Goal: Information Seeking & Learning: Learn about a topic

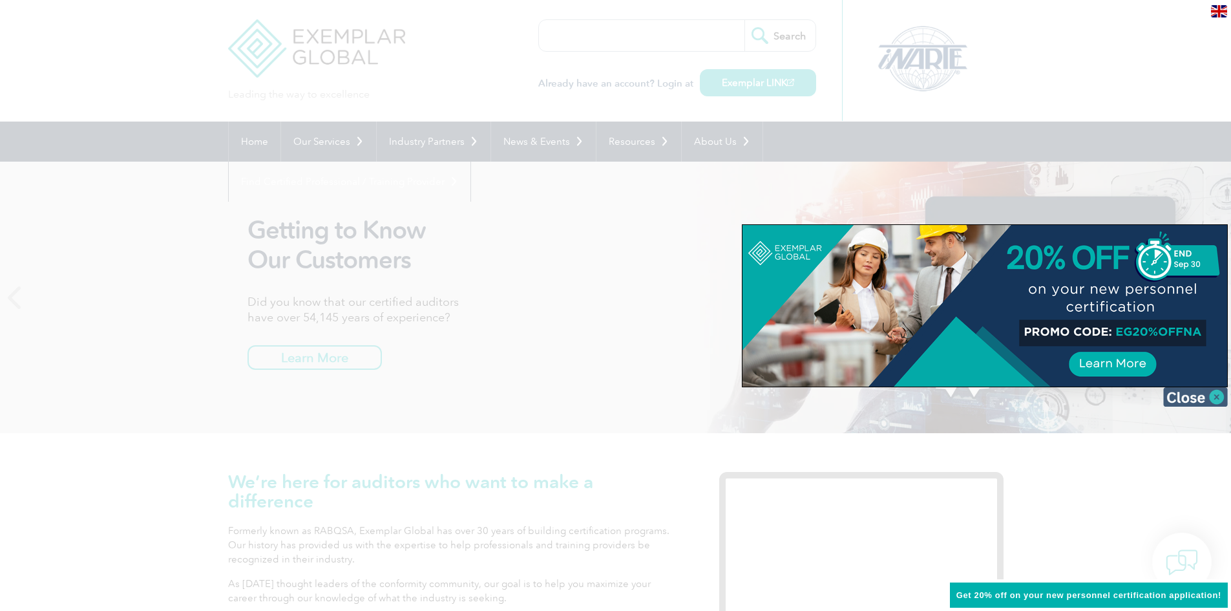
click at [1221, 395] on img at bounding box center [1195, 396] width 65 height 19
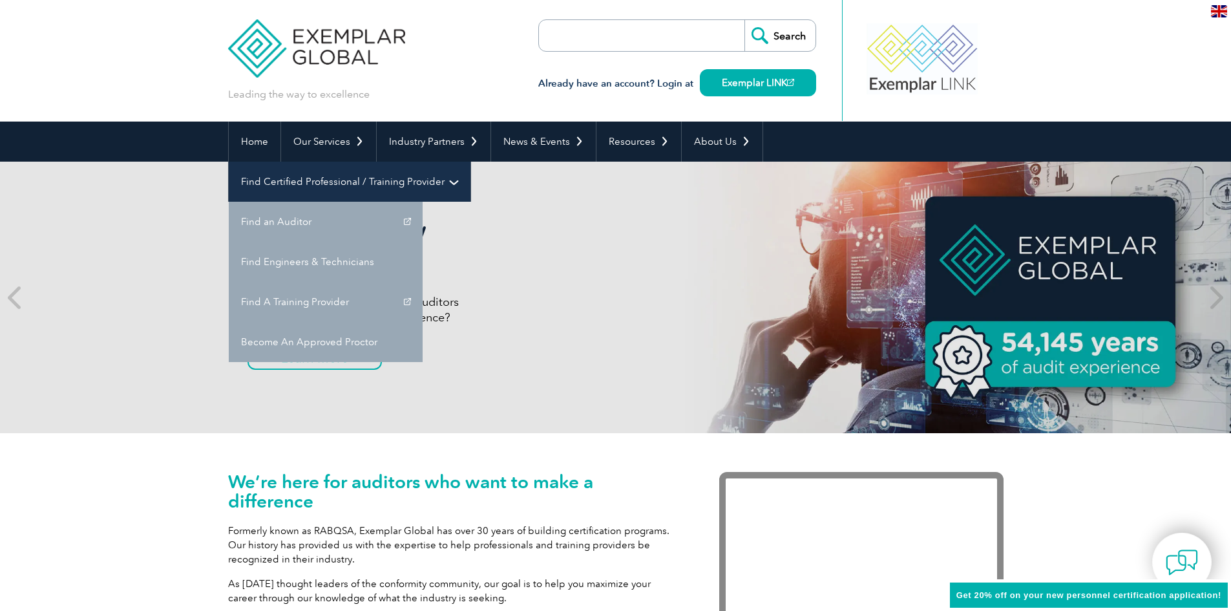
click at [470, 162] on link "Find Certified Professional / Training Provider" at bounding box center [350, 182] width 242 height 40
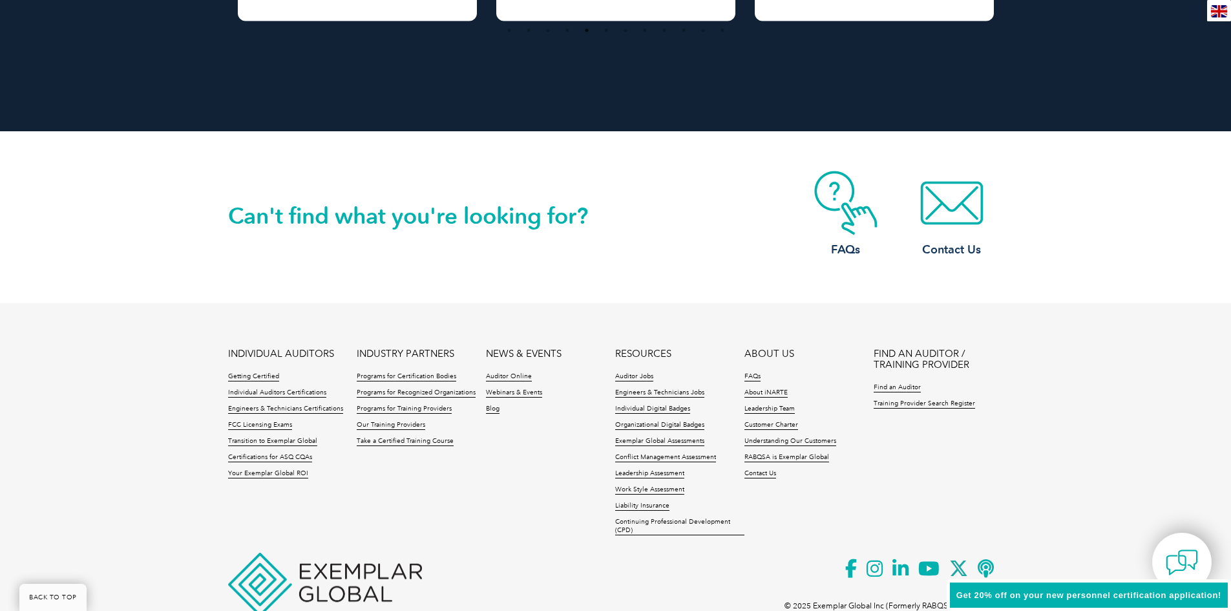
scroll to position [2936, 0]
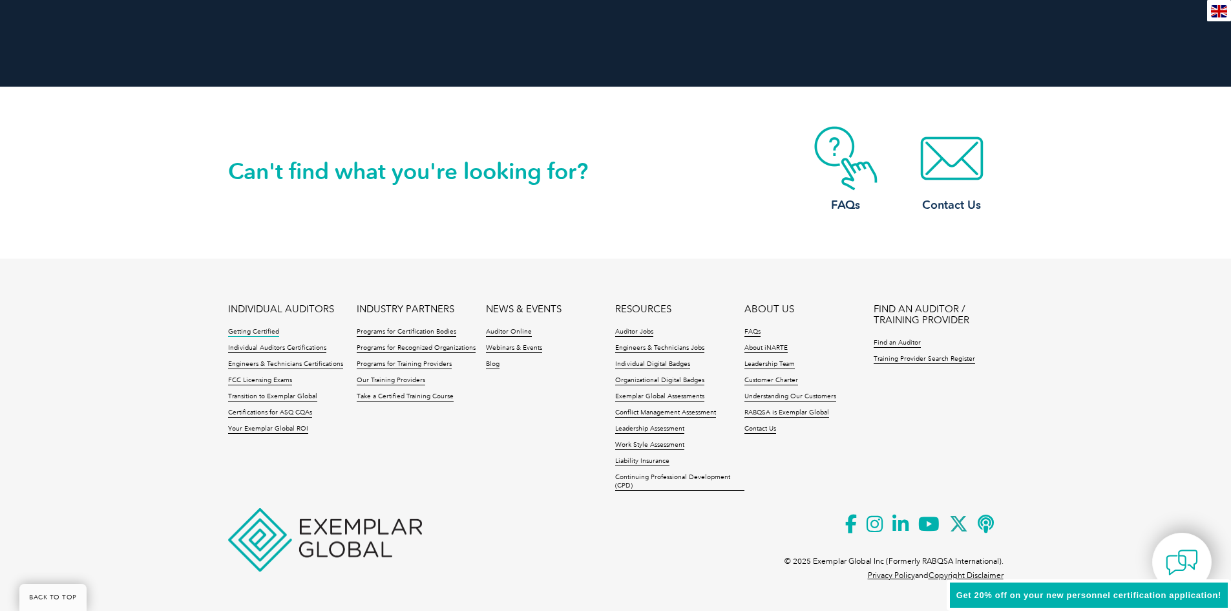
click at [257, 330] on link "Getting Certified" at bounding box center [253, 332] width 51 height 9
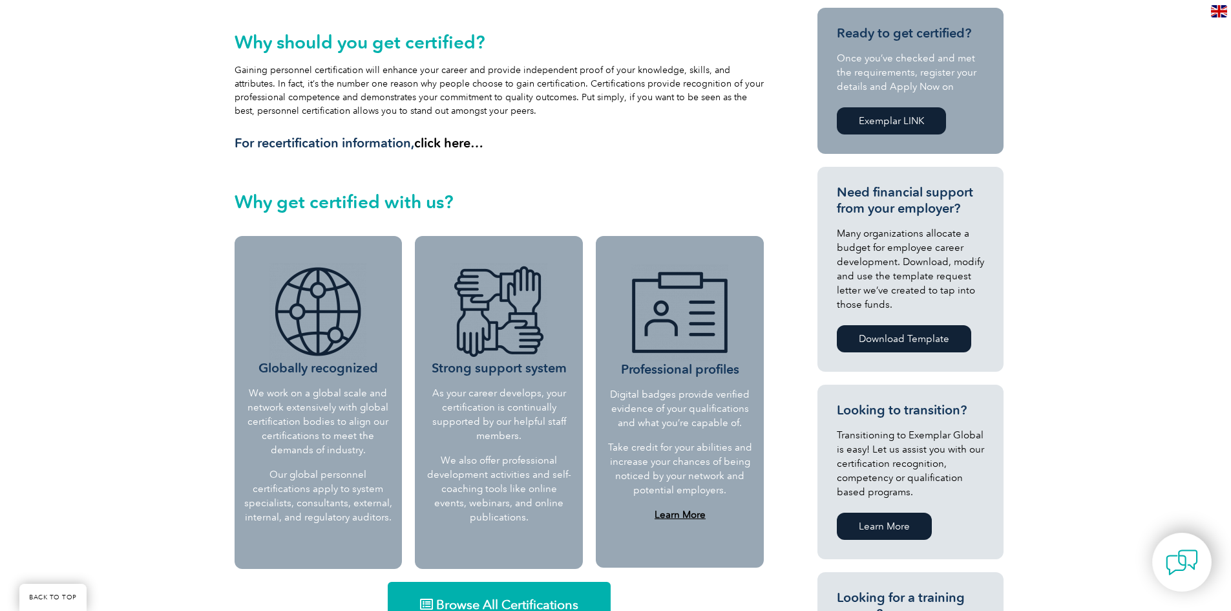
scroll to position [323, 0]
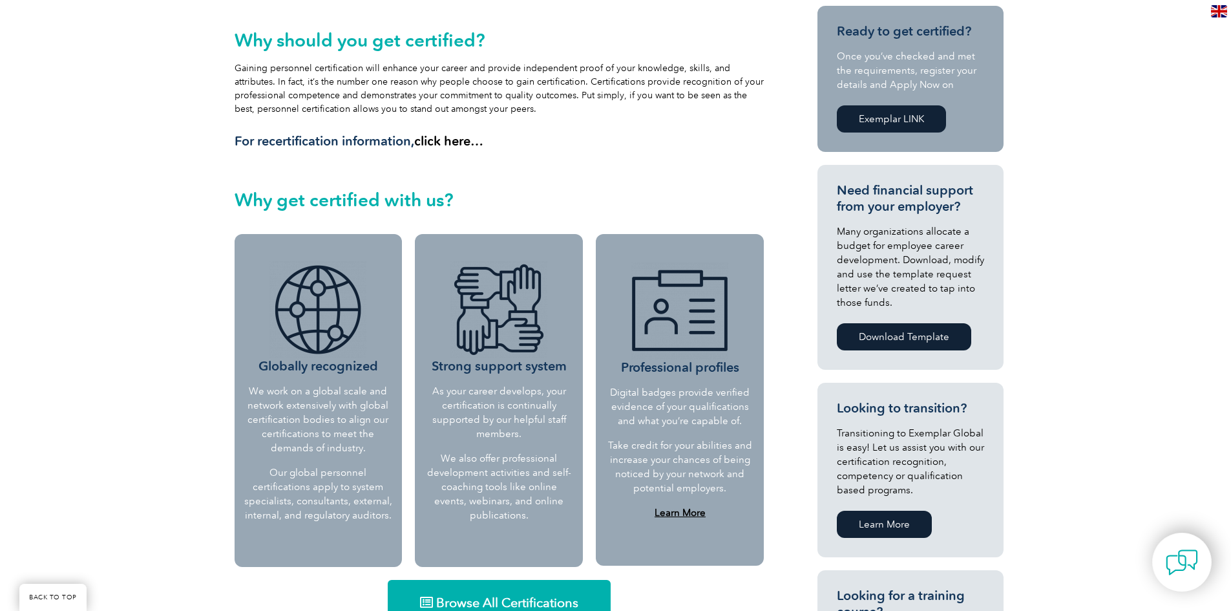
click at [920, 116] on link "Exemplar LINK" at bounding box center [891, 118] width 109 height 27
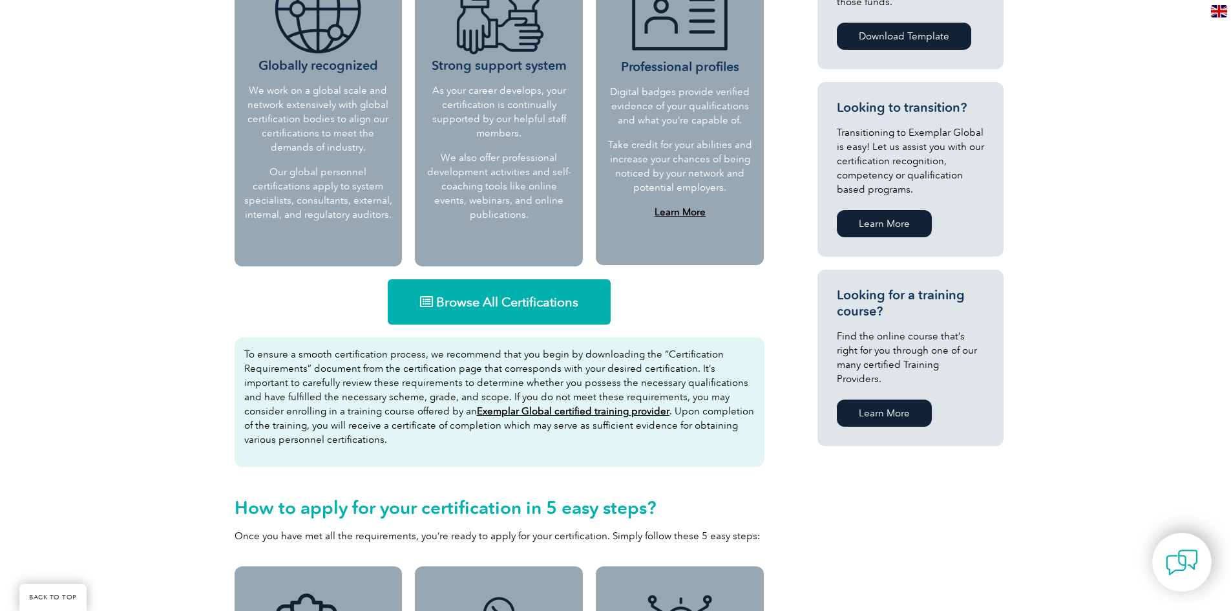
scroll to position [646, 0]
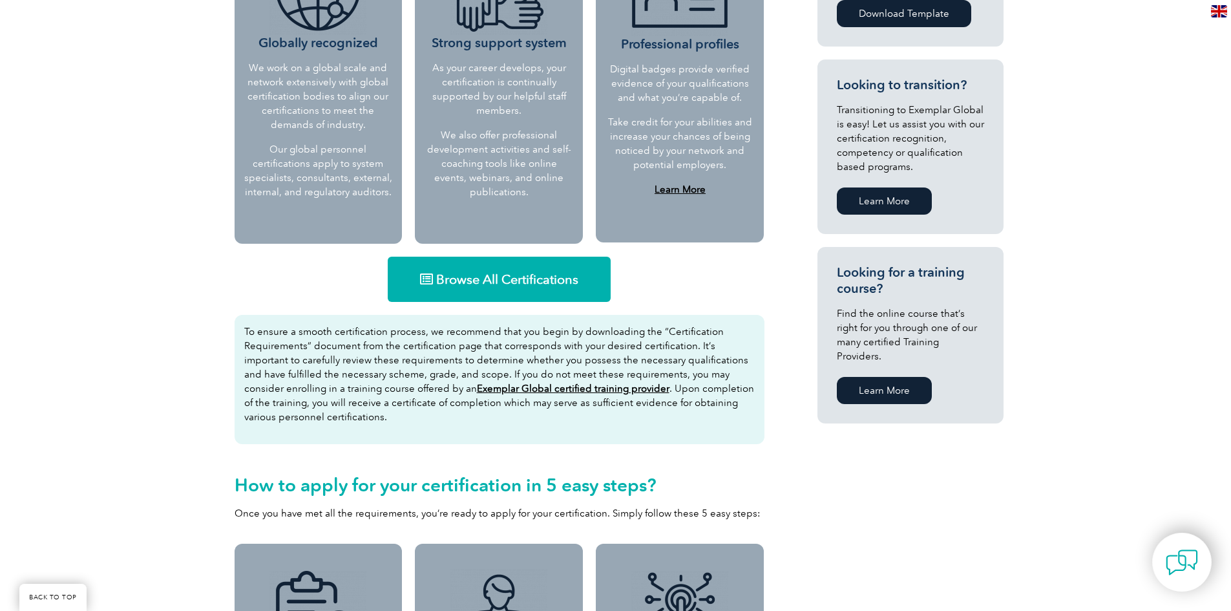
click at [880, 377] on link "Learn More" at bounding box center [884, 390] width 95 height 27
click at [459, 395] on p "To ensure a smooth certification process, we recommend that you begin by downlo…" at bounding box center [499, 374] width 511 height 100
click at [477, 388] on u "Exemplar Global certified training provider" at bounding box center [573, 389] width 193 height 12
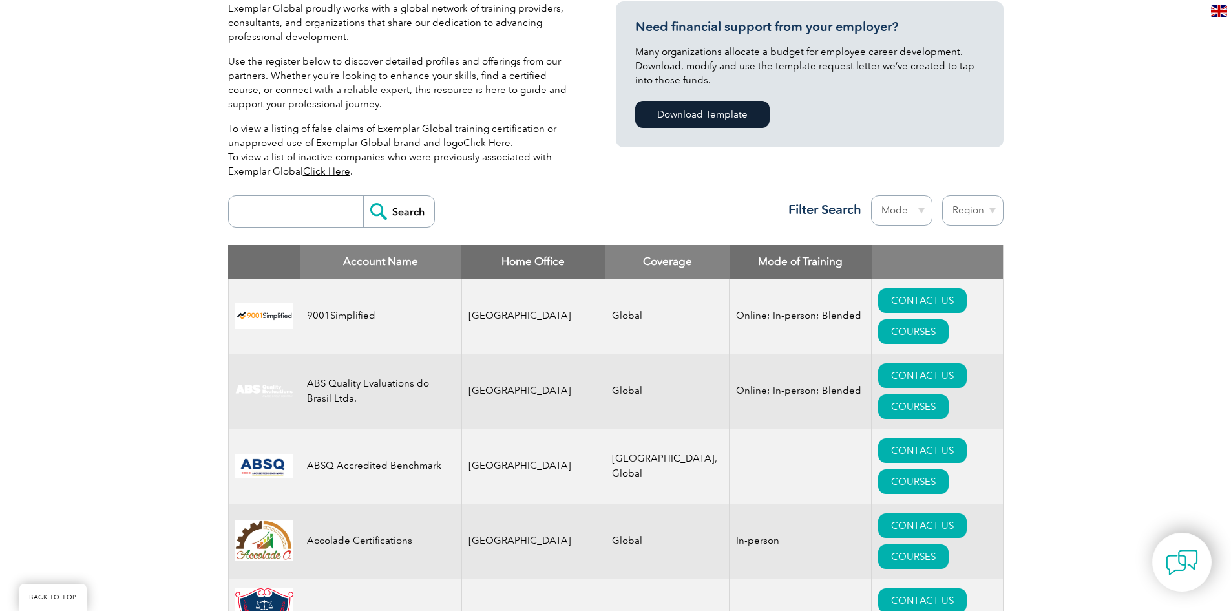
scroll to position [388, 0]
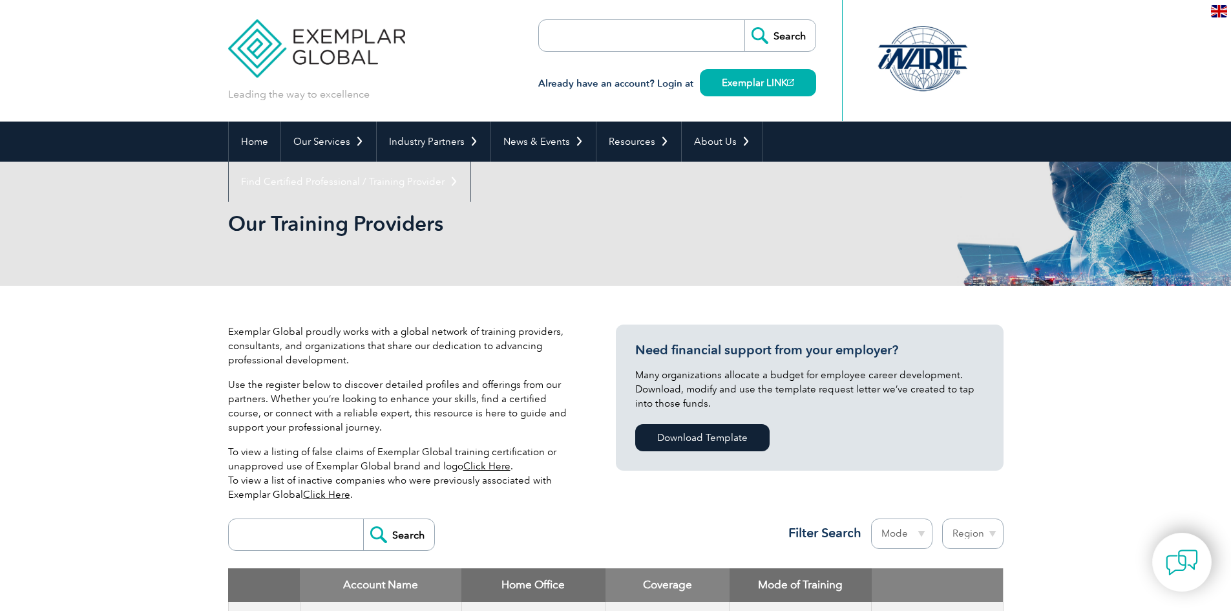
click at [587, 39] on input "search" at bounding box center [613, 35] width 136 height 31
type input "SQF practitioner"
click at [744, 20] on input "Search" at bounding box center [779, 35] width 71 height 31
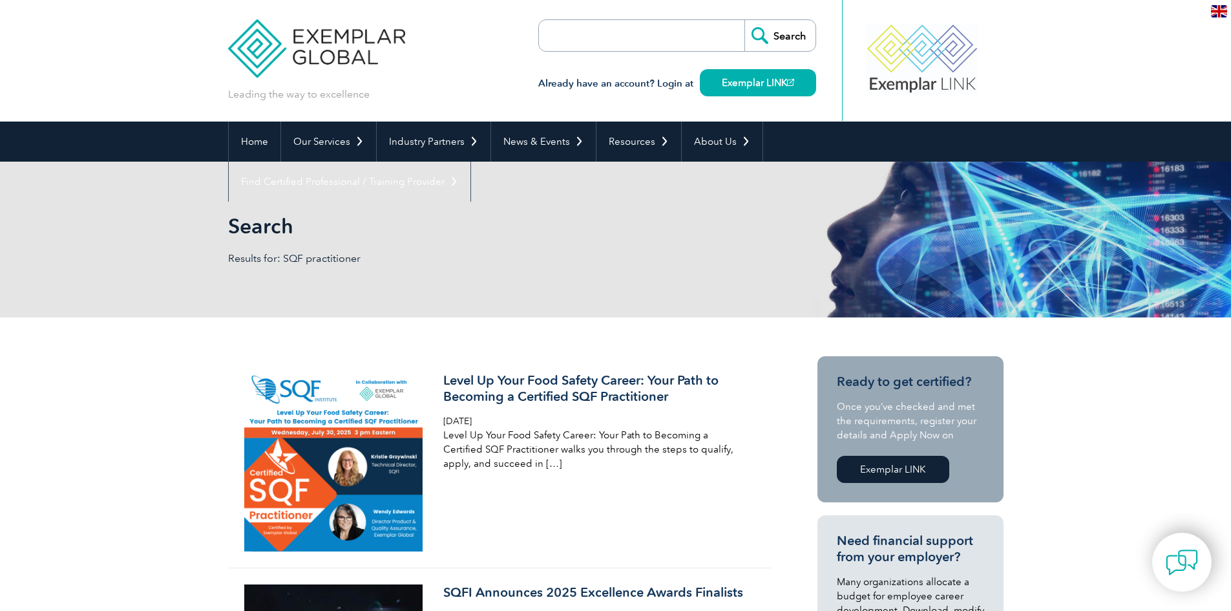
click at [893, 471] on link "Exemplar LINK" at bounding box center [893, 469] width 112 height 27
